Goal: Transaction & Acquisition: Purchase product/service

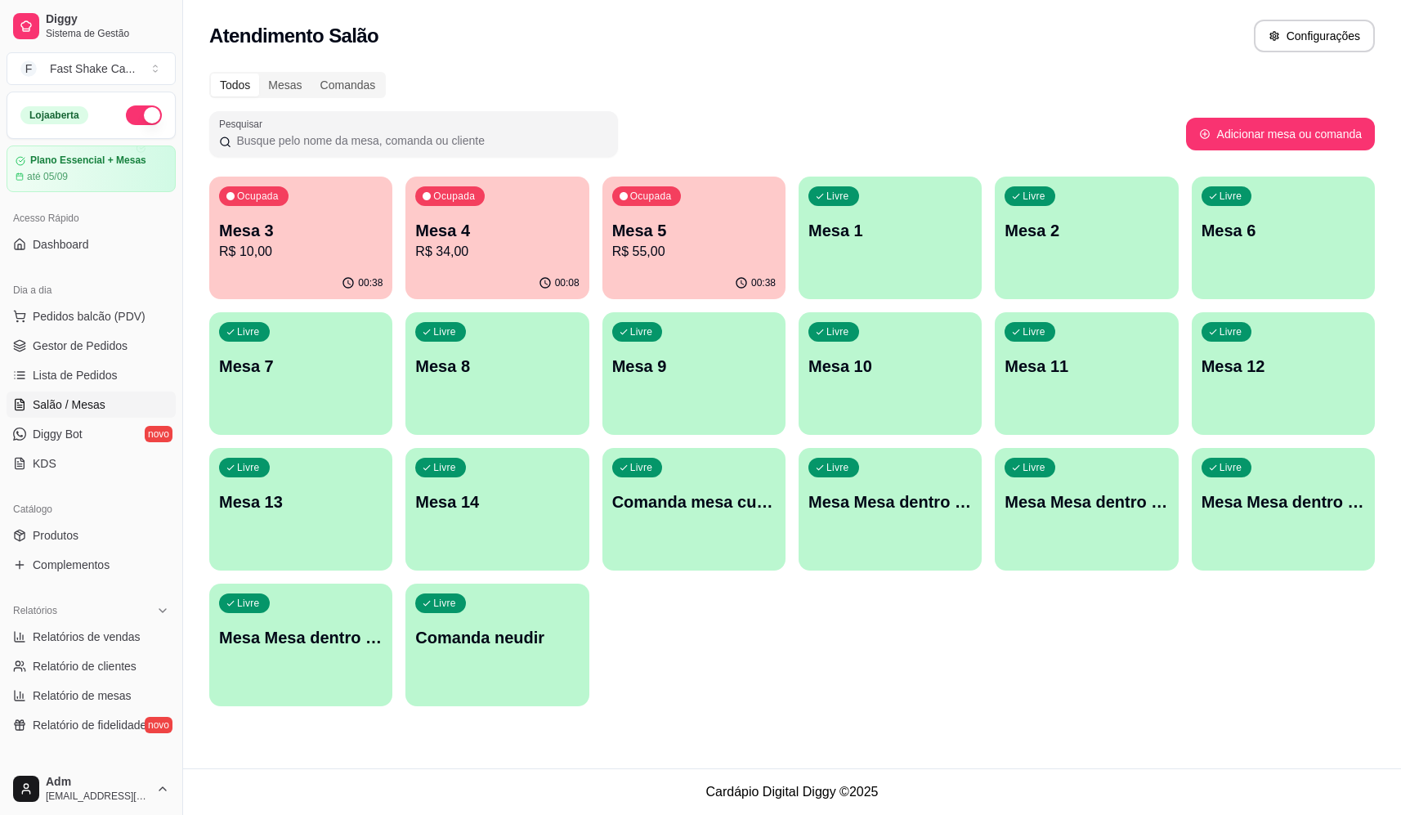
click at [689, 256] on p "R$ 55,00" at bounding box center [693, 252] width 163 height 20
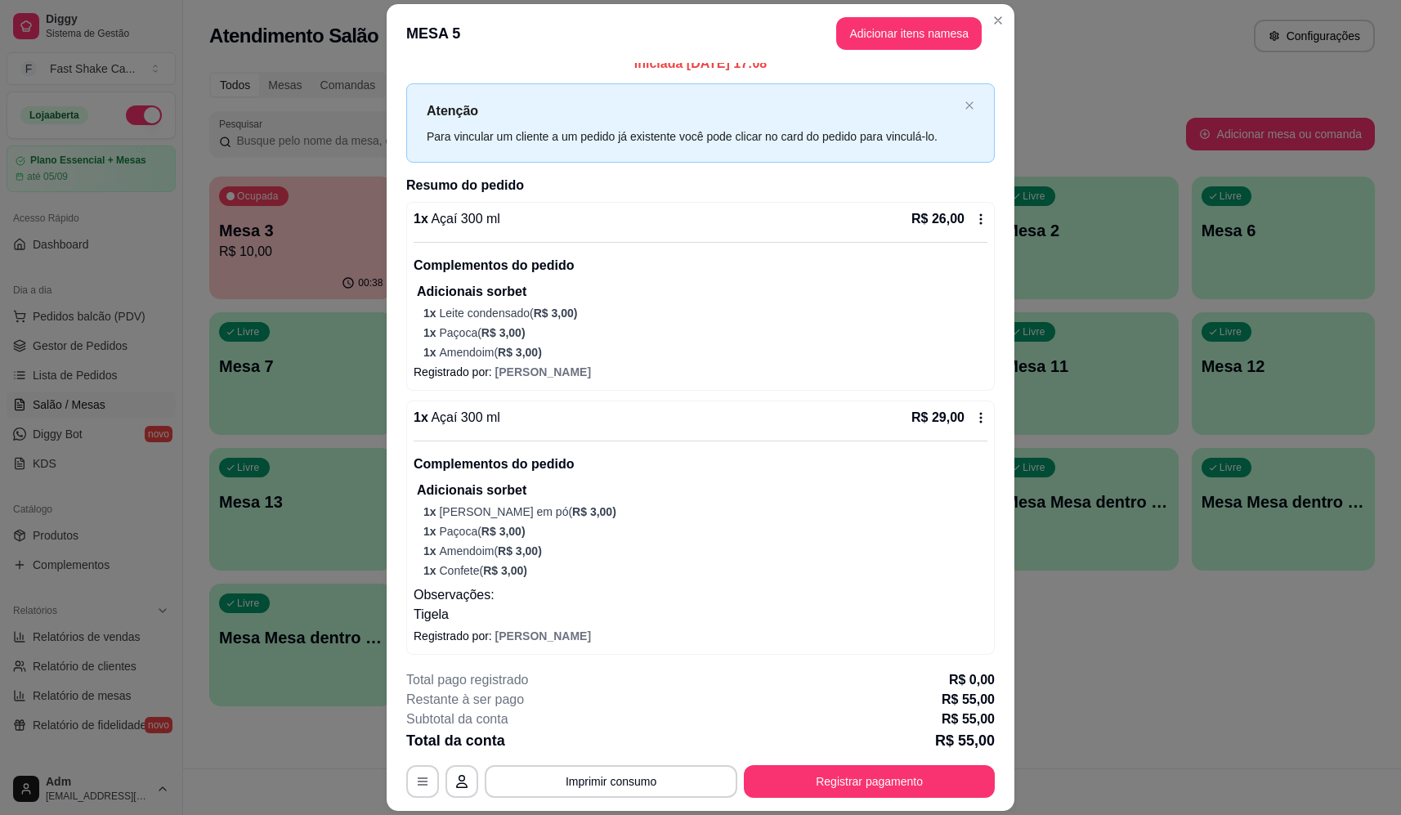
scroll to position [20, 0]
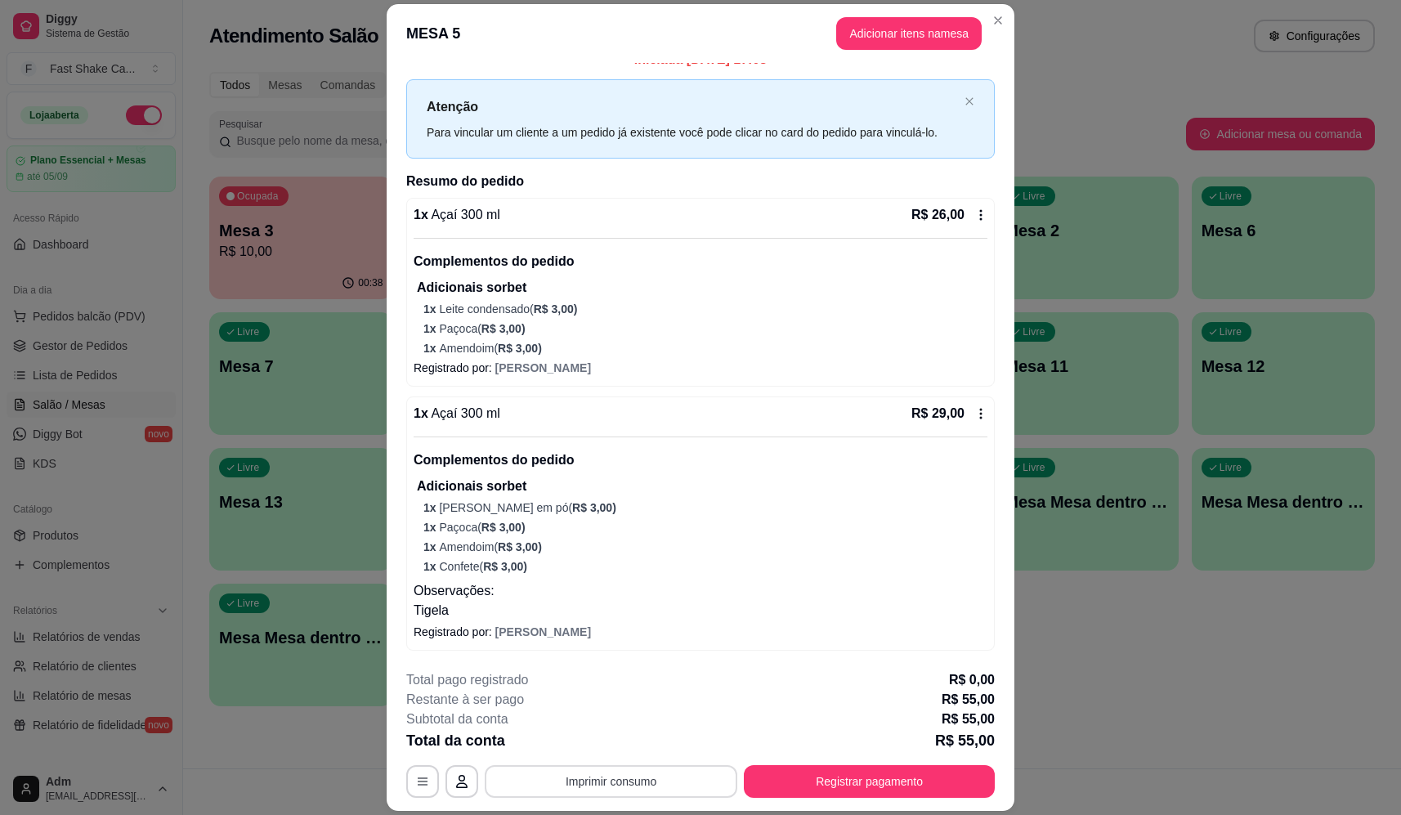
click at [554, 790] on button "Imprimir consumo" at bounding box center [611, 781] width 253 height 33
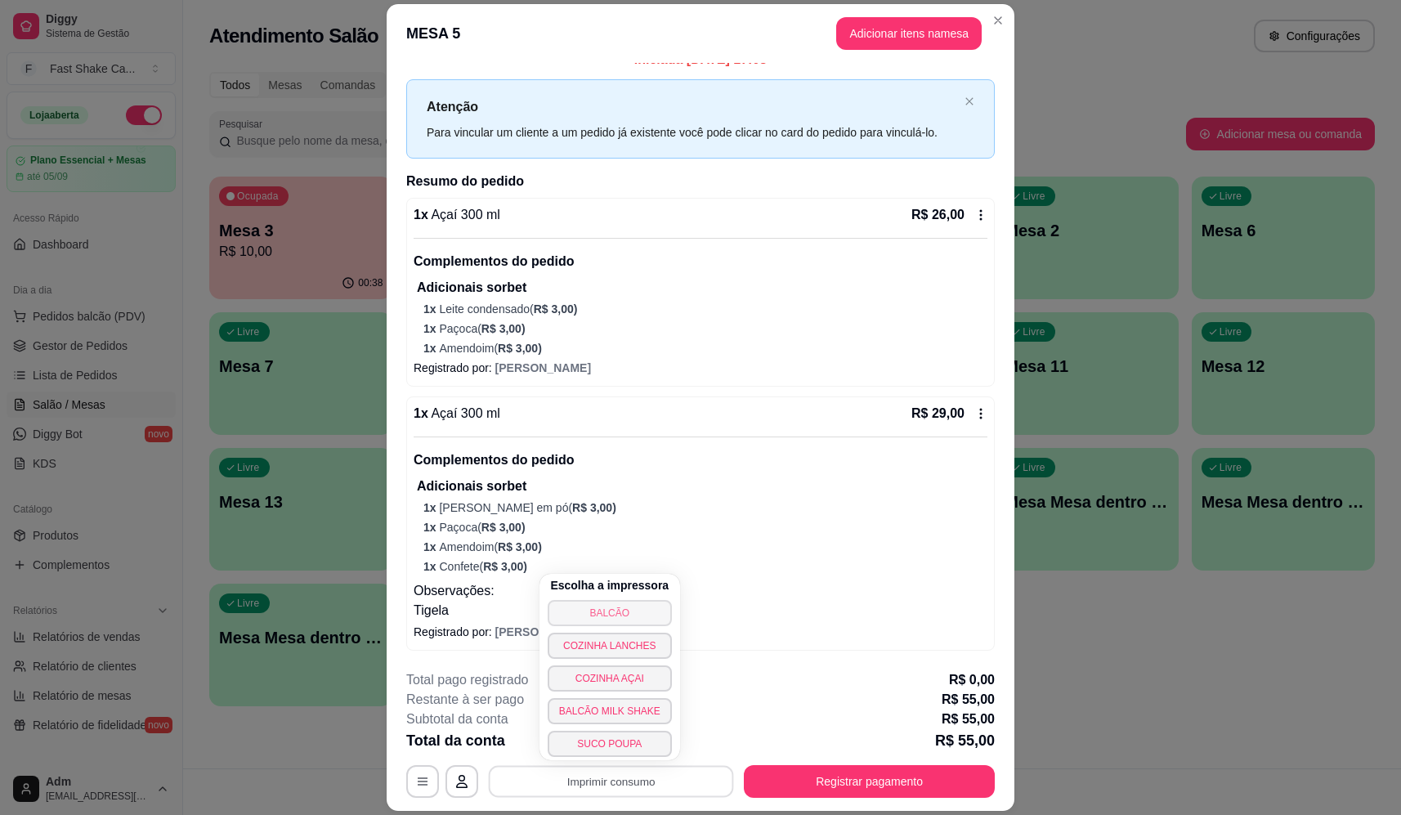
click at [594, 612] on button "BALCÃO" at bounding box center [610, 613] width 124 height 26
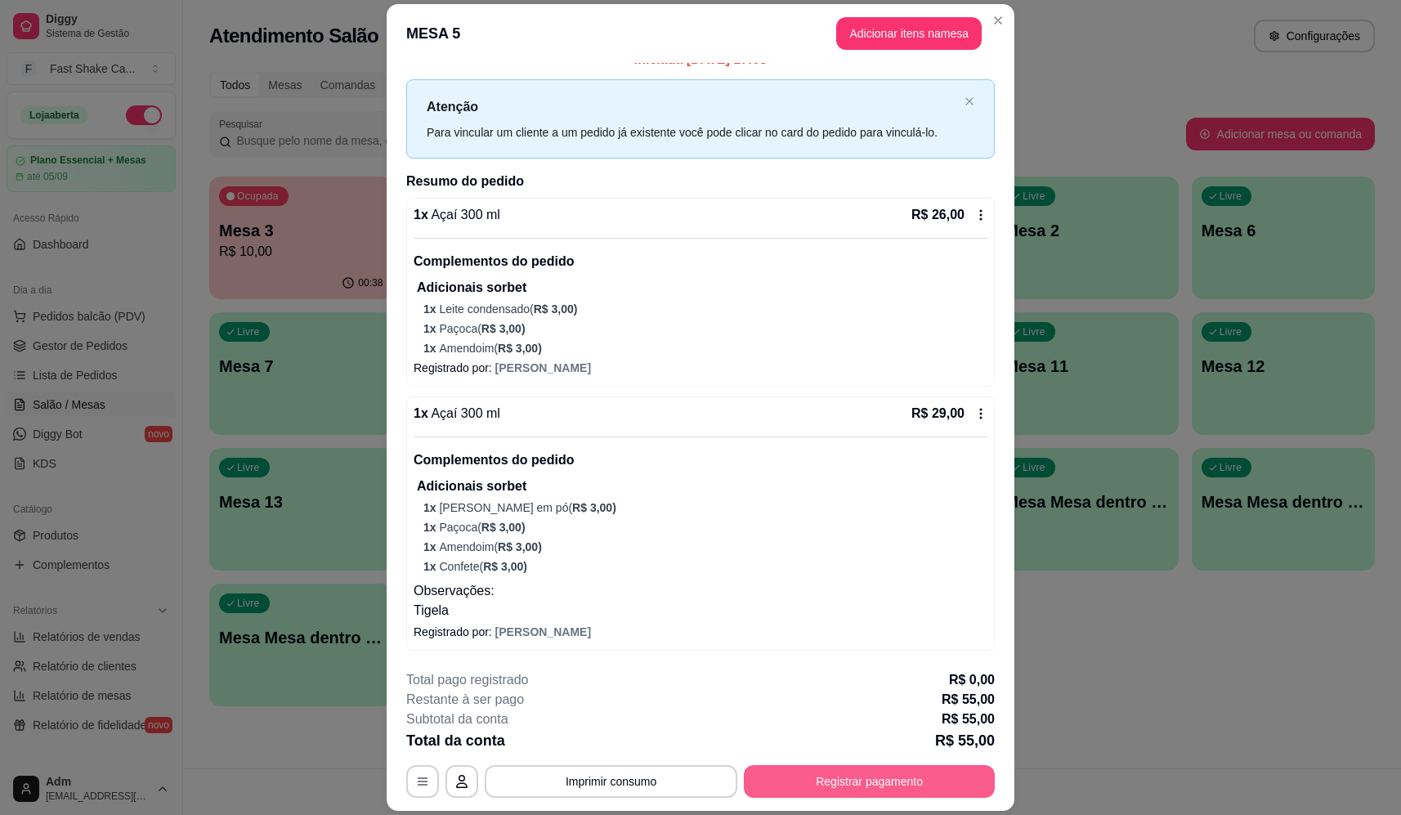
click at [788, 774] on button "Registrar pagamento" at bounding box center [869, 781] width 251 height 33
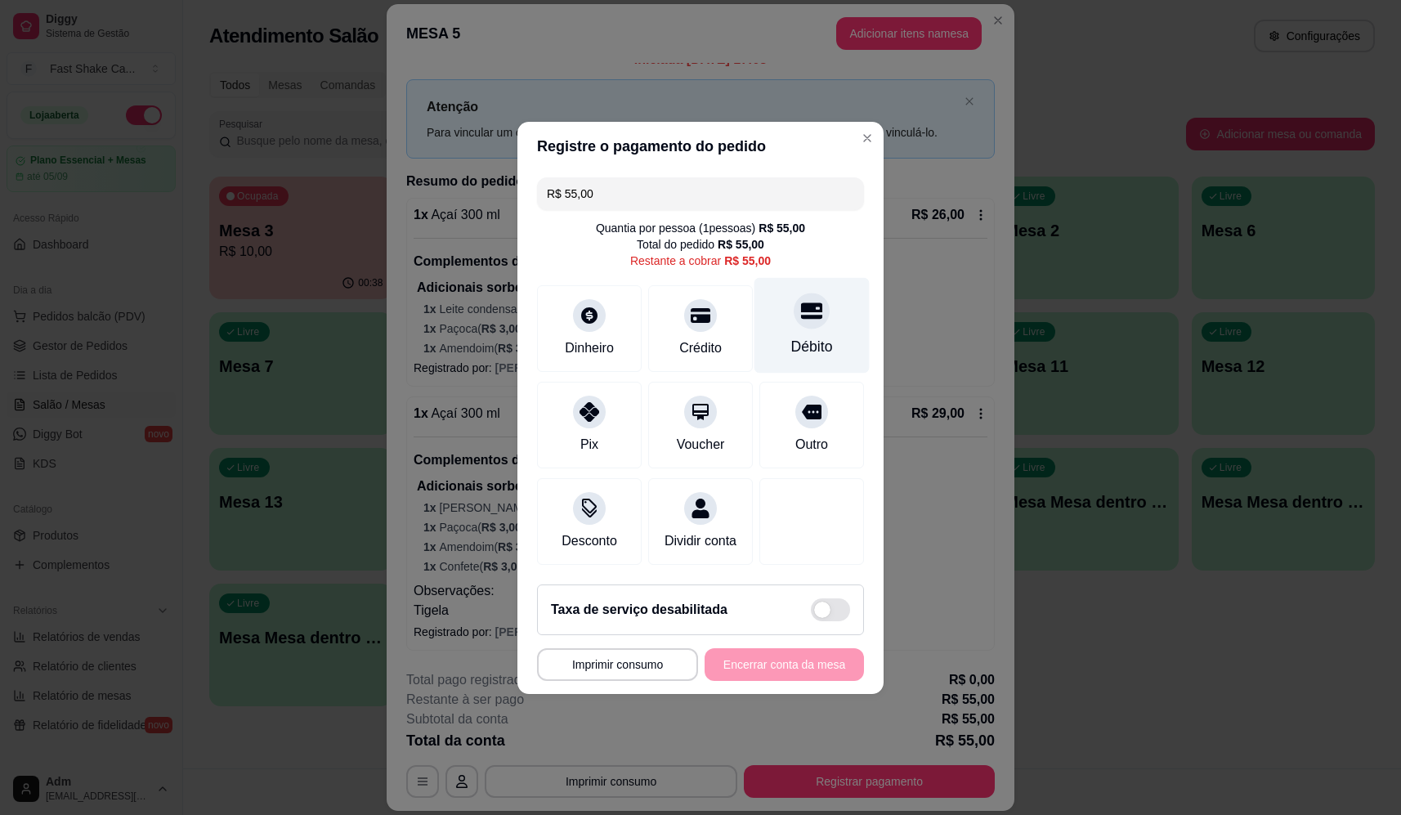
click at [820, 336] on div "Débito" at bounding box center [812, 346] width 42 height 21
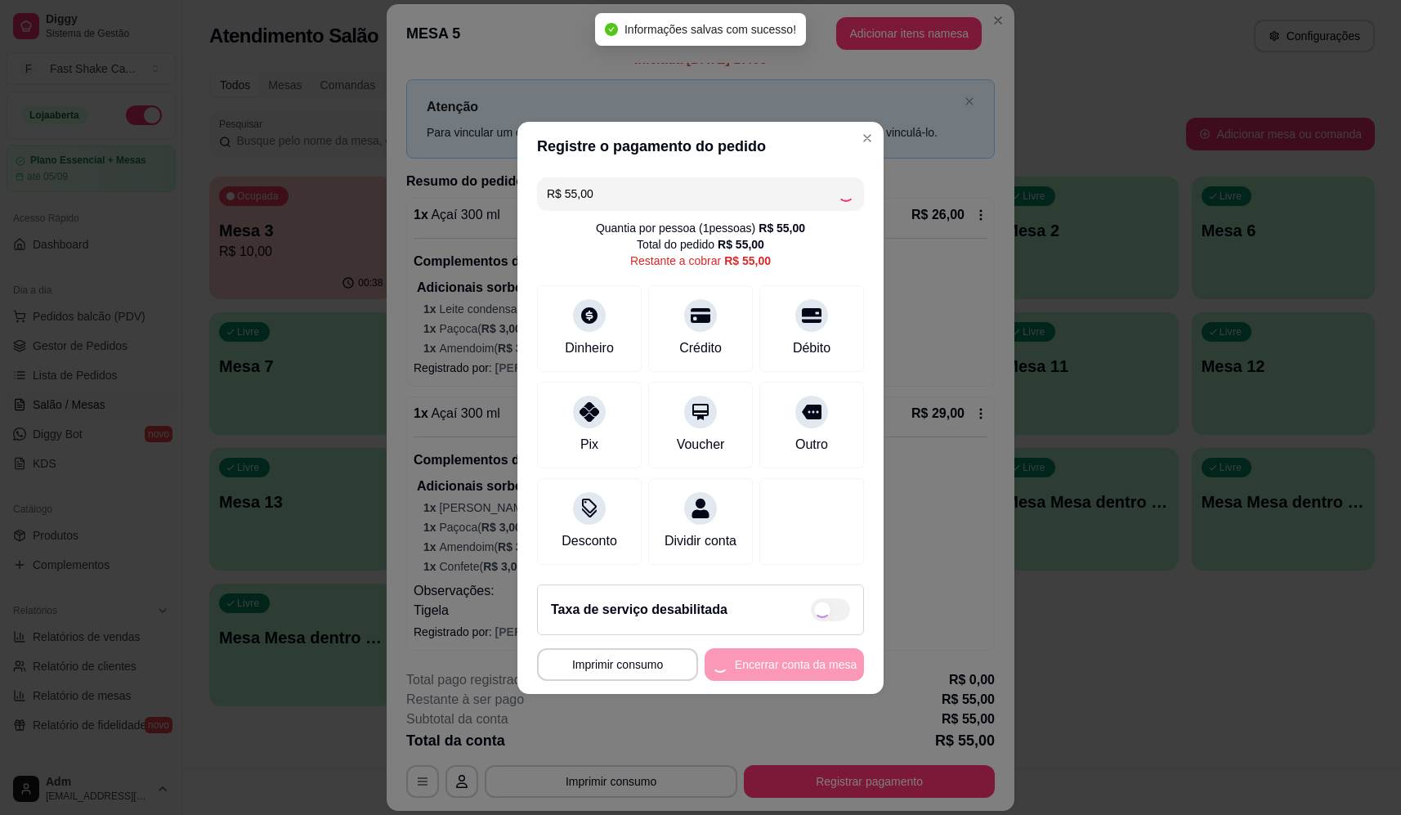
type input "R$ 0,00"
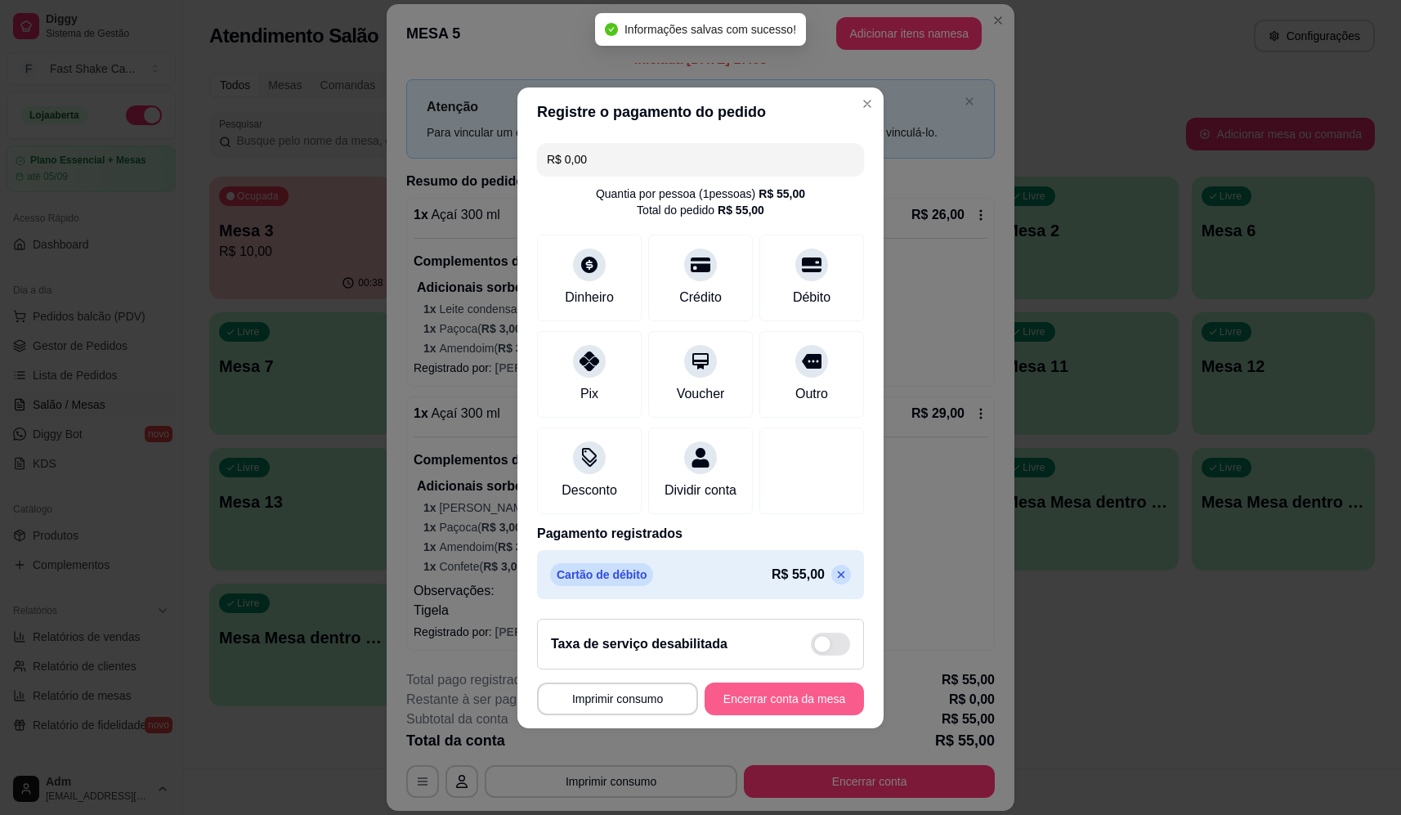
click at [799, 700] on button "Encerrar conta da mesa" at bounding box center [784, 699] width 159 height 33
